Goal: Task Accomplishment & Management: Complete application form

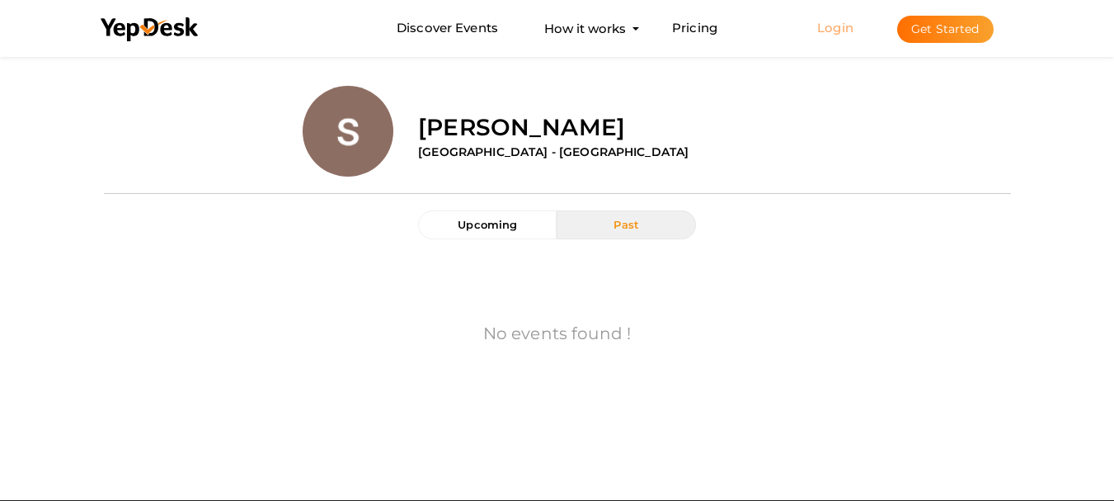
click at [827, 24] on link "Login" at bounding box center [835, 28] width 36 height 16
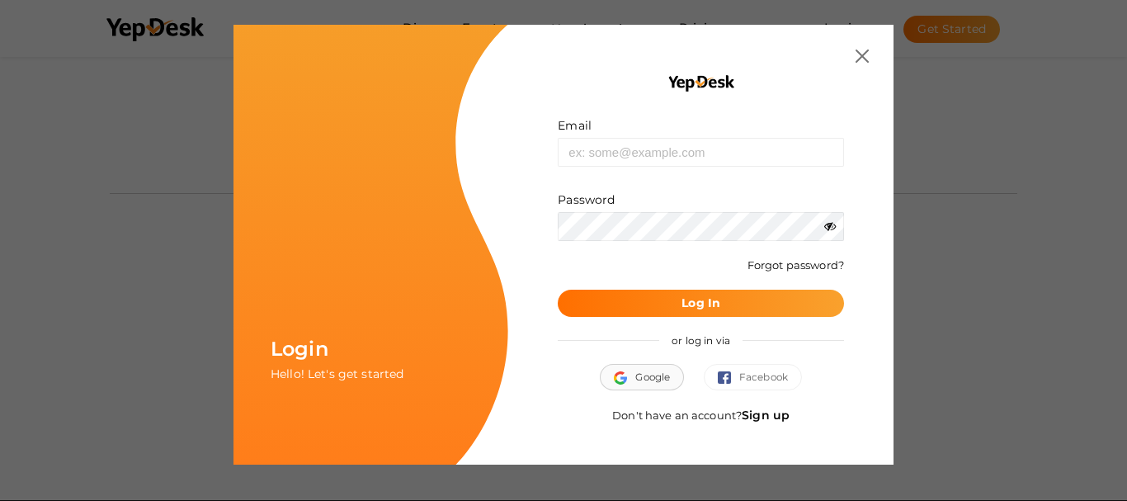
click at [663, 375] on button "Google" at bounding box center [642, 377] width 84 height 26
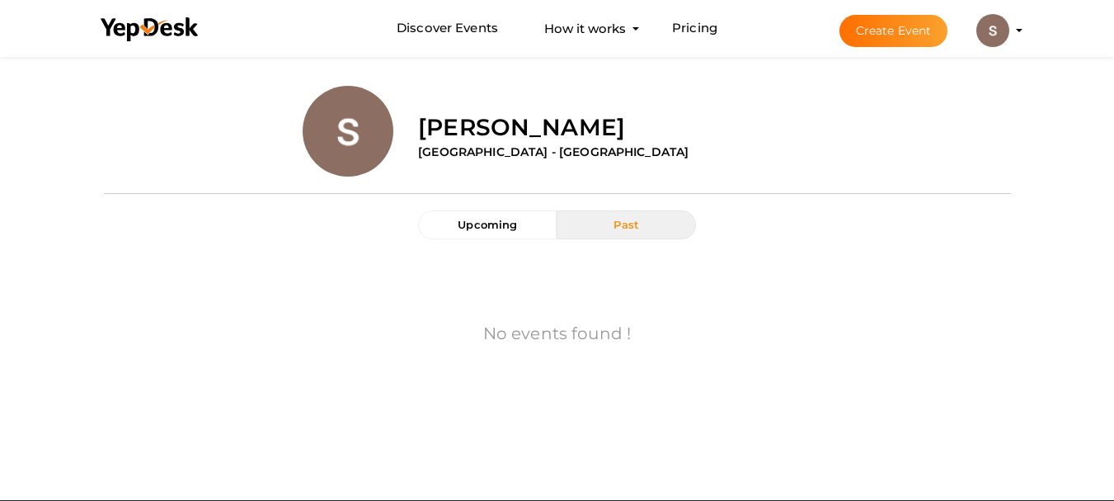
drag, startPoint x: 1020, startPoint y: 17, endPoint x: 1017, endPoint y: 27, distance: 10.4
click at [1019, 21] on li "Create Event John David sosauhseo@gmail.com Personal Profile My Events Admin Sw…" at bounding box center [917, 30] width 220 height 59
click at [1010, 30] on profile-pic at bounding box center [993, 29] width 33 height 12
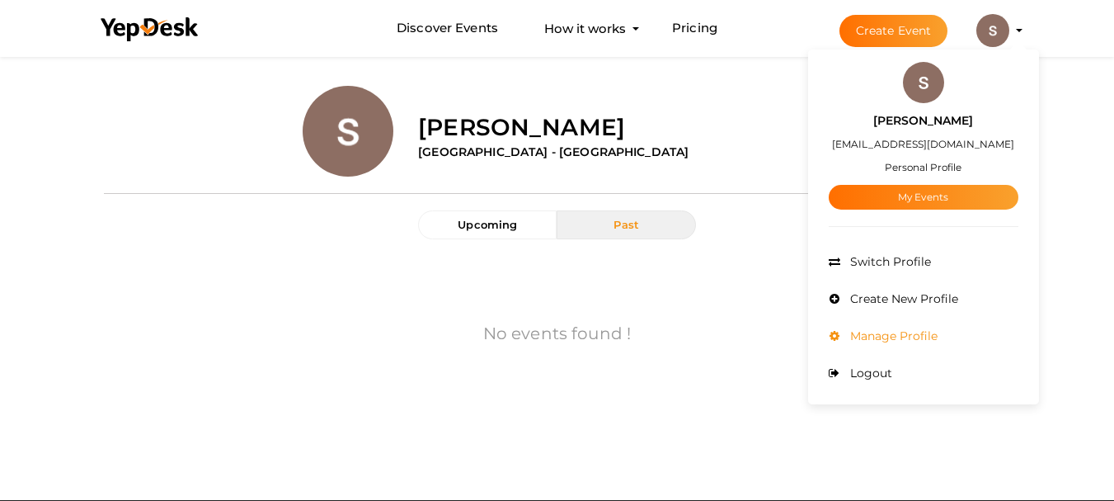
click at [905, 334] on span "Manage Profile" at bounding box center [892, 335] width 92 height 15
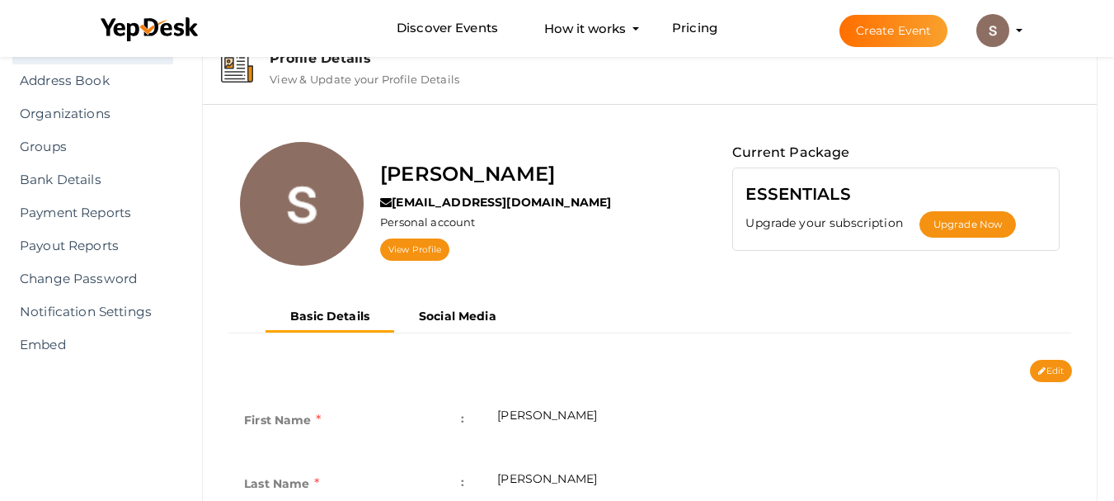
scroll to position [35, 0]
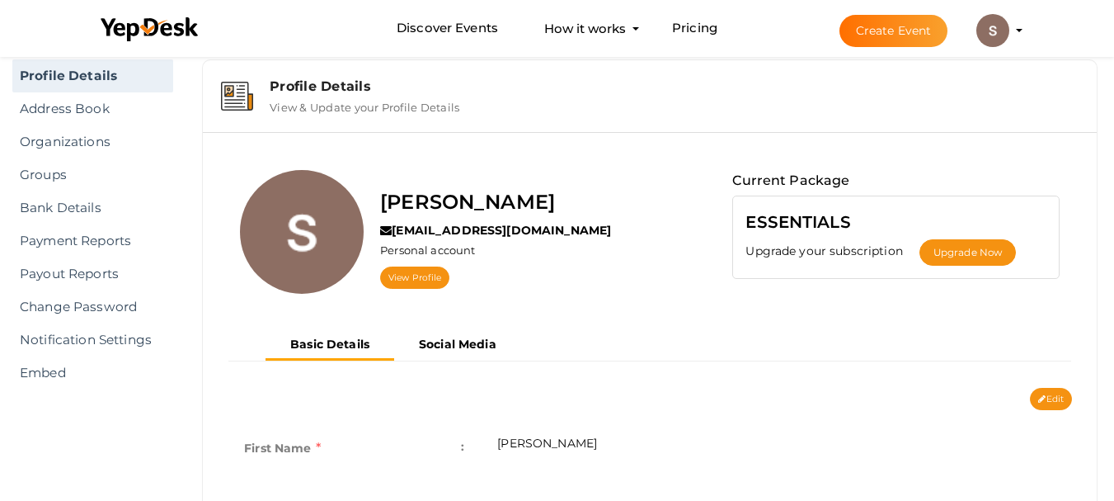
click at [1004, 32] on img at bounding box center [993, 30] width 33 height 33
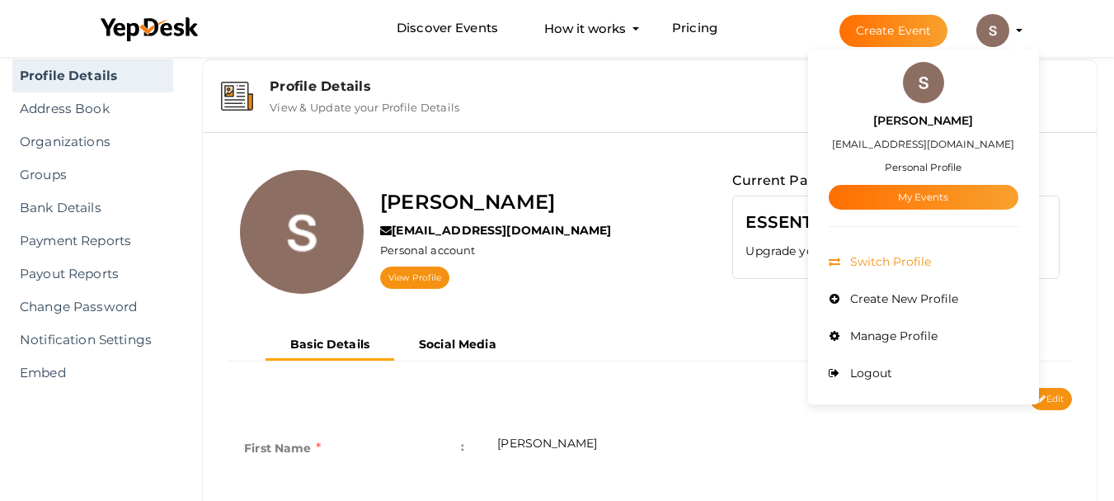
click at [897, 263] on span "Switch Profile" at bounding box center [888, 261] width 85 height 15
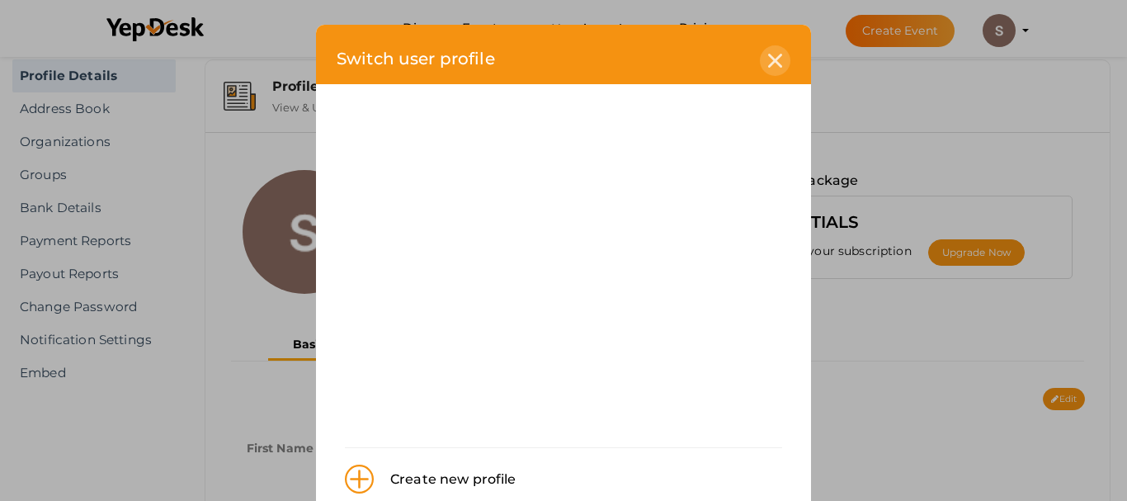
click at [771, 62] on icon at bounding box center [775, 61] width 14 height 14
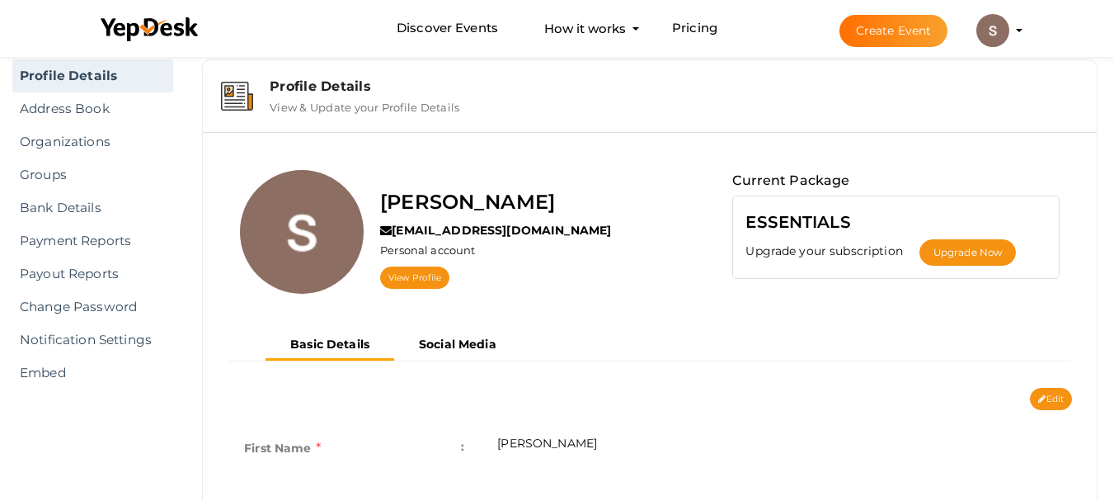
click at [1010, 28] on button "John David sosauhseo@gmail.com Personal Profile My Events Admin Switch Profile …" at bounding box center [993, 30] width 43 height 35
click at [1014, 31] on li "Create Event John David sosauhseo@gmail.com Personal Profile My Events Admin Sw…" at bounding box center [917, 30] width 220 height 59
click at [446, 275] on link "View Profile" at bounding box center [414, 277] width 69 height 22
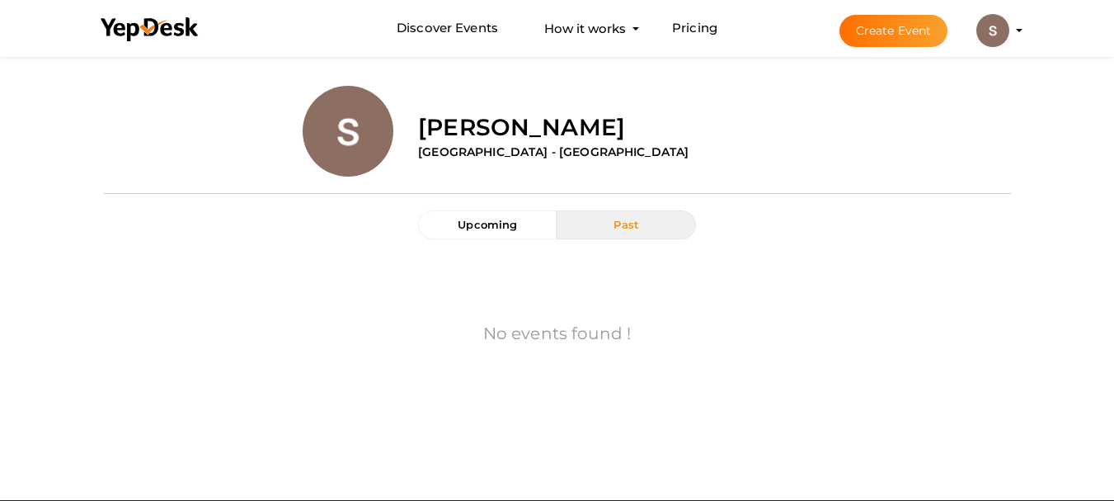
click at [900, 21] on button "Create Event" at bounding box center [894, 31] width 109 height 32
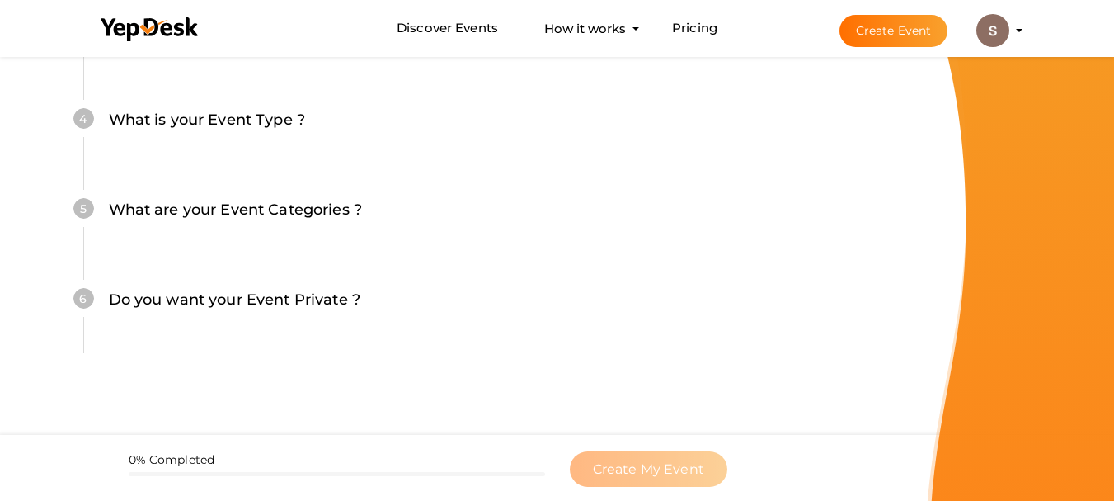
scroll to position [553, 0]
